Goal: Check status: Check status

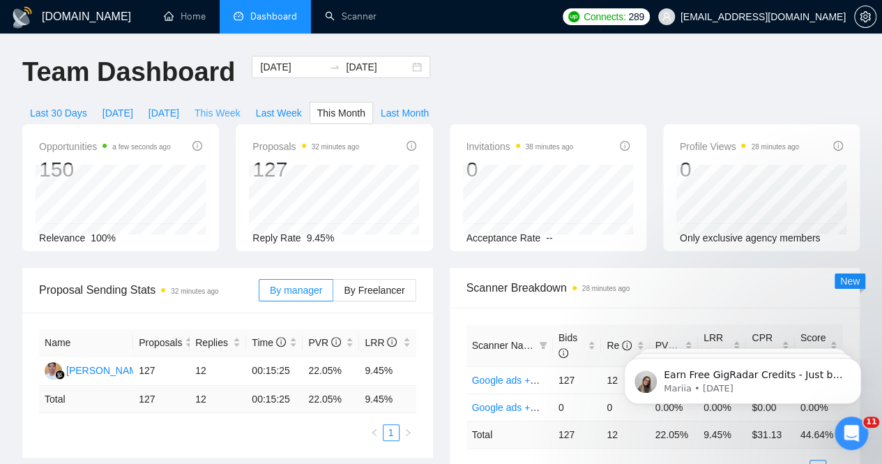
click at [241, 105] on span "This Week" at bounding box center [218, 112] width 46 height 15
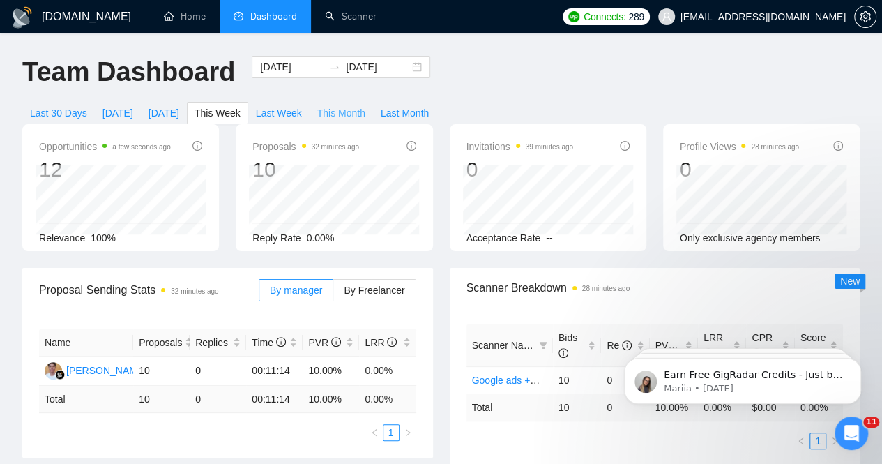
click at [365, 105] on span "This Month" at bounding box center [341, 112] width 48 height 15
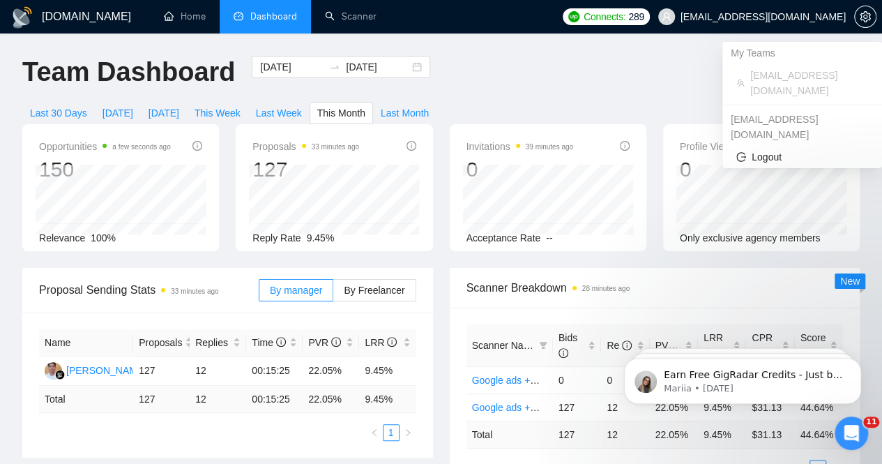
click at [814, 66] on li "[EMAIL_ADDRESS][DOMAIN_NAME]" at bounding box center [802, 83] width 149 height 38
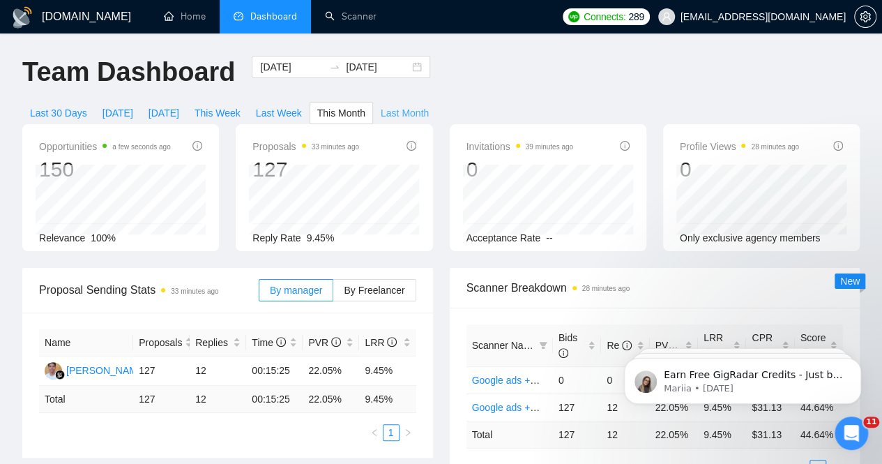
click at [429, 105] on span "Last Month" at bounding box center [405, 112] width 48 height 15
type input "[DATE]"
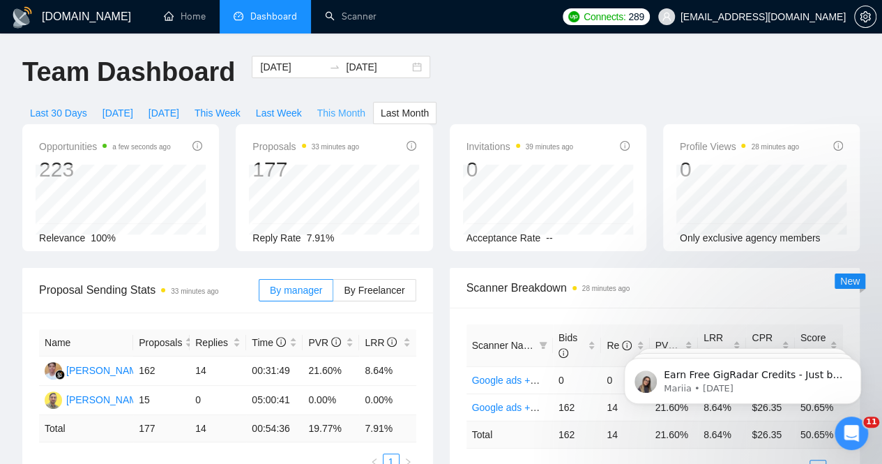
click at [365, 105] on span "This Month" at bounding box center [341, 112] width 48 height 15
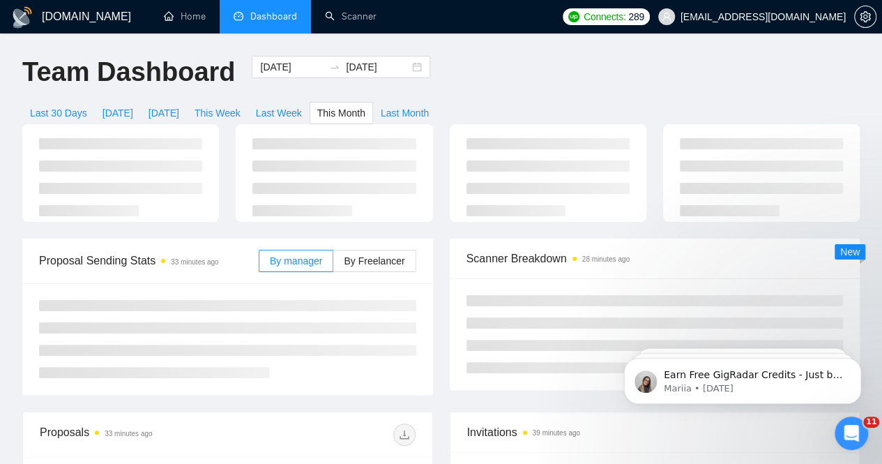
type input "[DATE]"
